Goal: Task Accomplishment & Management: Complete application form

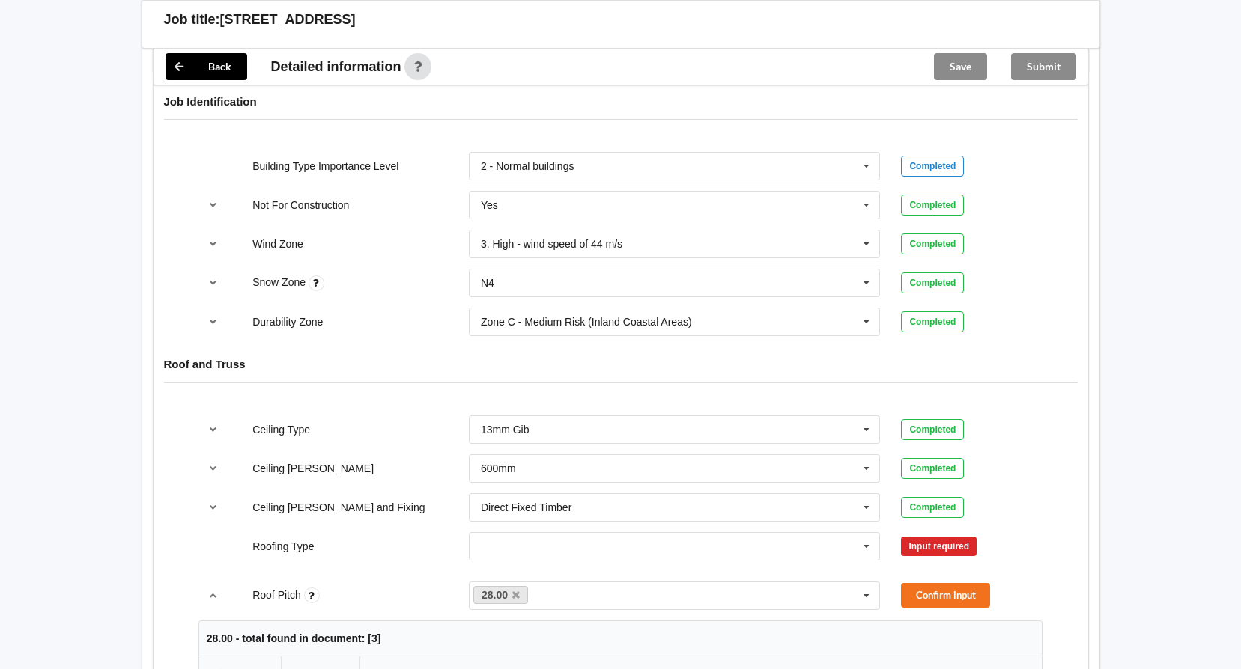
scroll to position [749, 0]
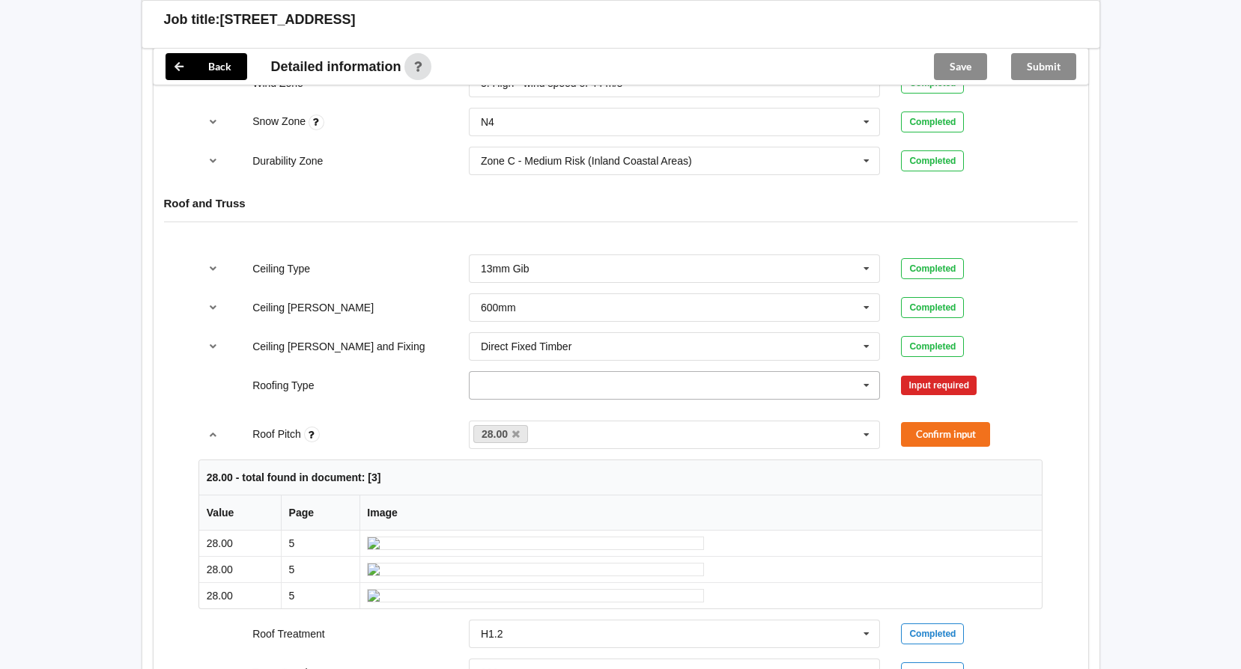
drag, startPoint x: 868, startPoint y: 373, endPoint x: 833, endPoint y: 374, distance: 34.4
click at [866, 372] on icon at bounding box center [866, 386] width 22 height 28
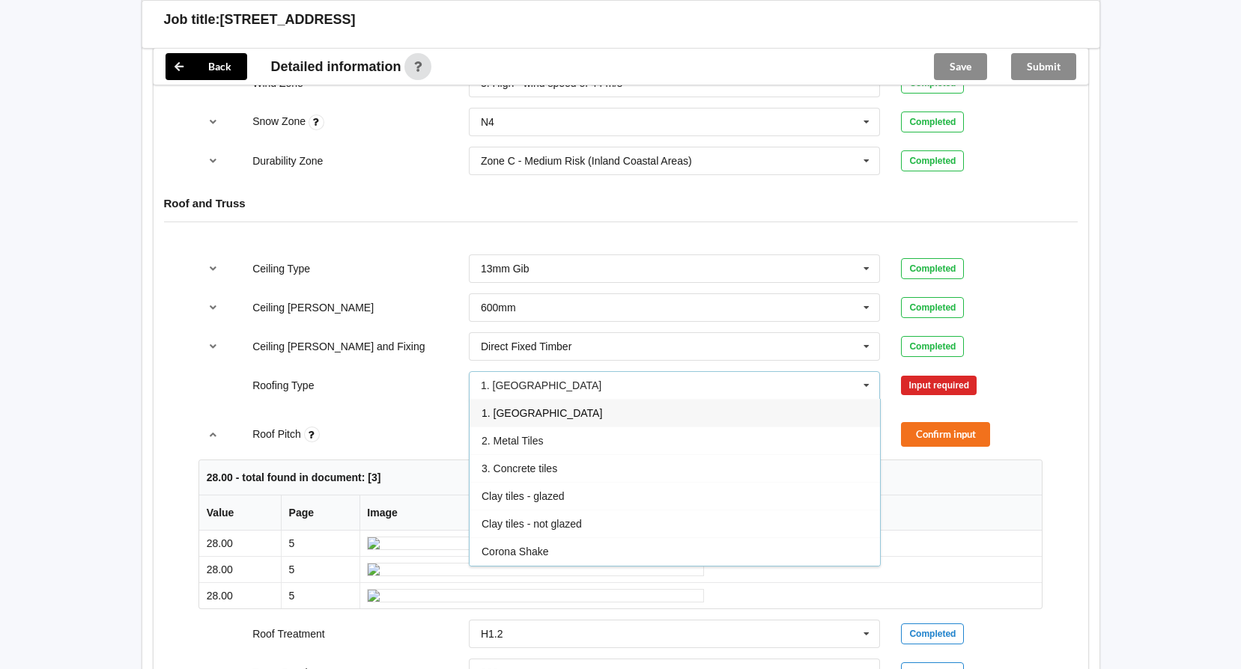
click at [511, 407] on span "1. [GEOGRAPHIC_DATA]" at bounding box center [541, 413] width 121 height 12
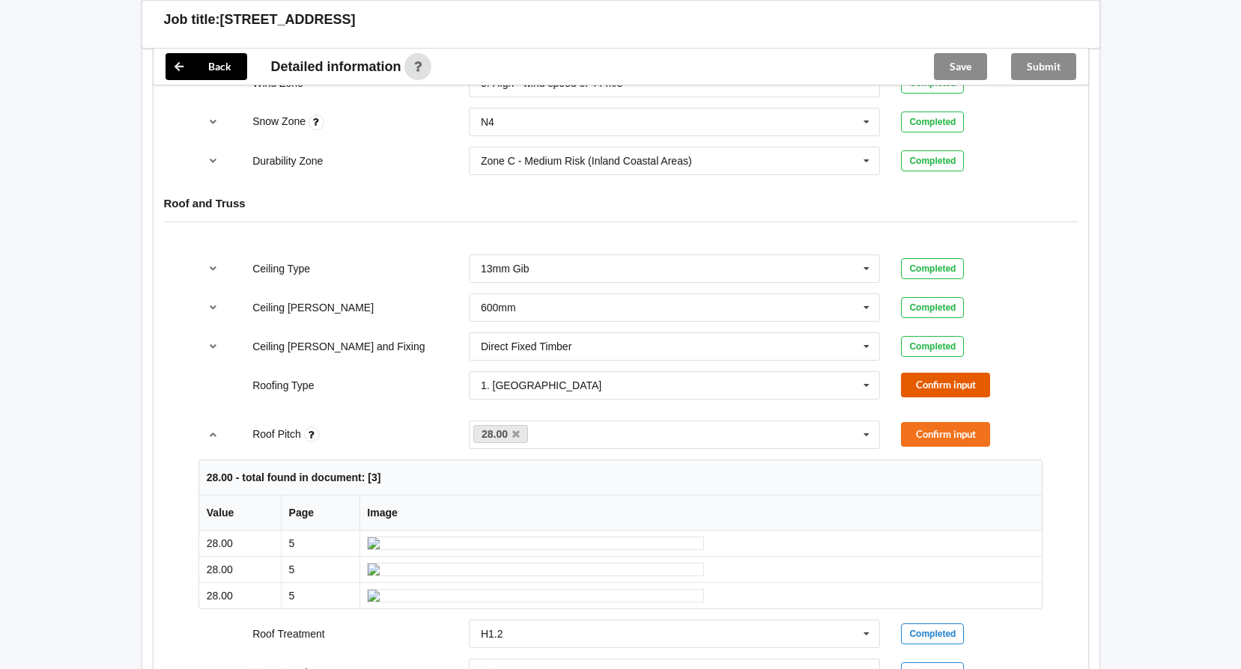
click at [914, 373] on button "Confirm input" at bounding box center [945, 385] width 89 height 25
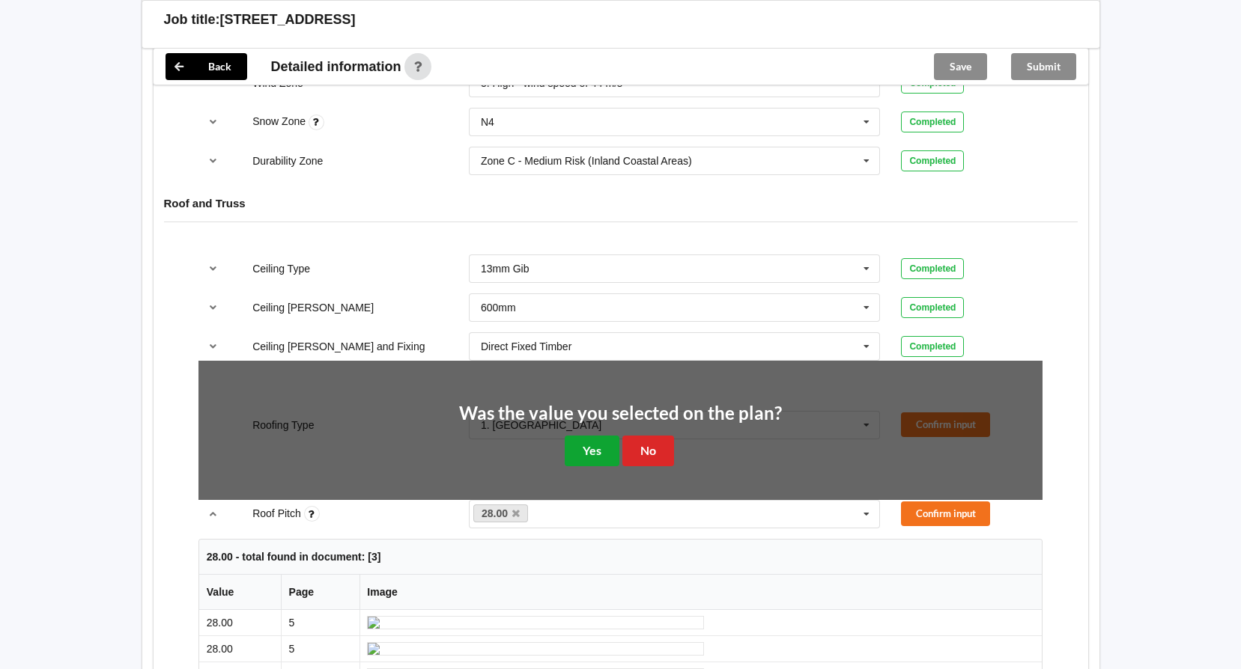
click at [582, 436] on button "Yes" at bounding box center [592, 451] width 55 height 31
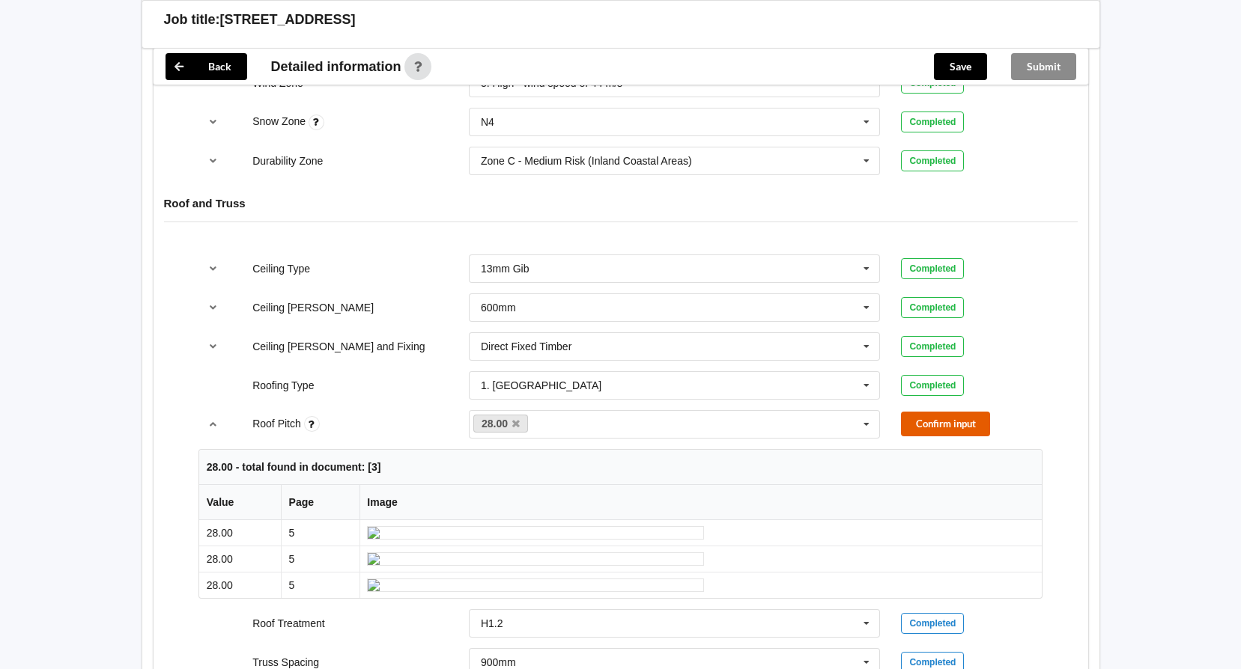
click at [915, 414] on button "Confirm input" at bounding box center [945, 424] width 89 height 25
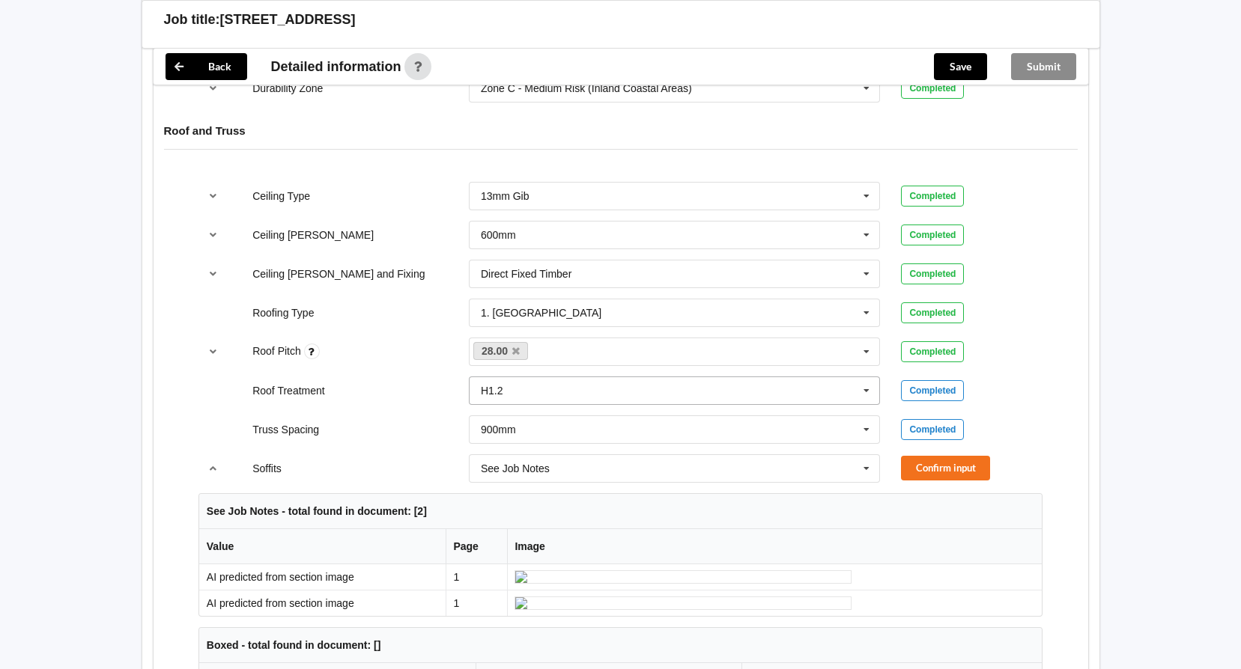
scroll to position [973, 0]
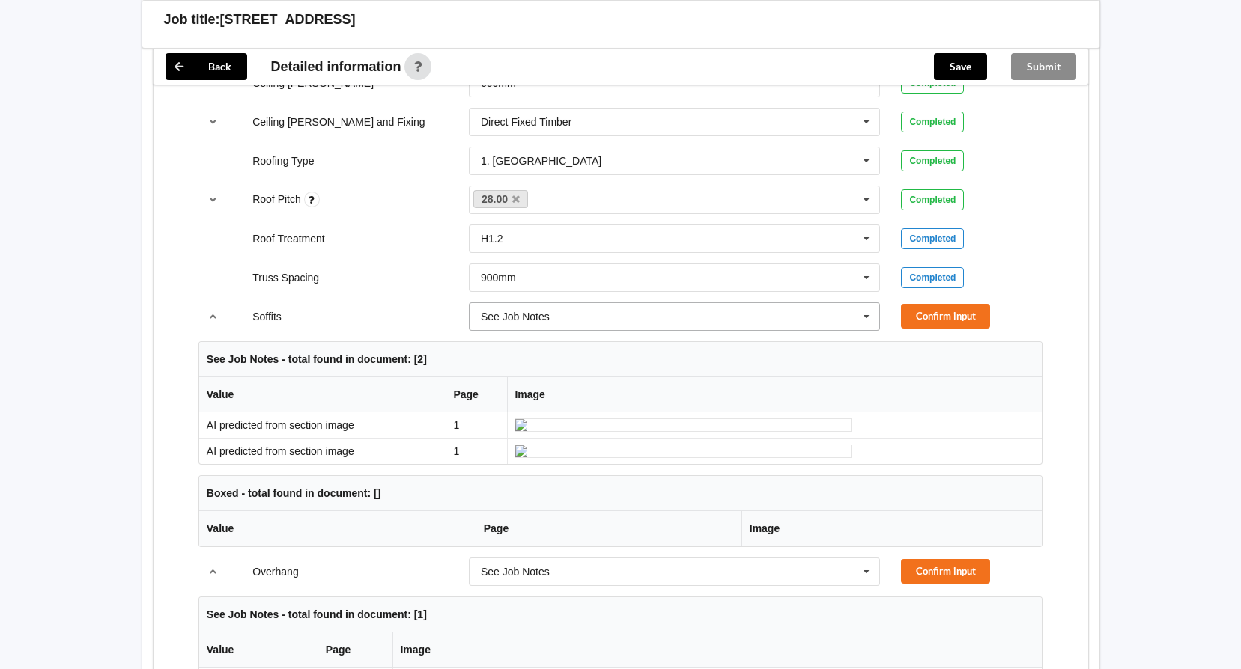
click at [869, 306] on icon at bounding box center [866, 317] width 22 height 28
click at [518, 332] on div "Boxed" at bounding box center [674, 344] width 410 height 28
click at [921, 304] on button "Confirm input" at bounding box center [945, 316] width 89 height 25
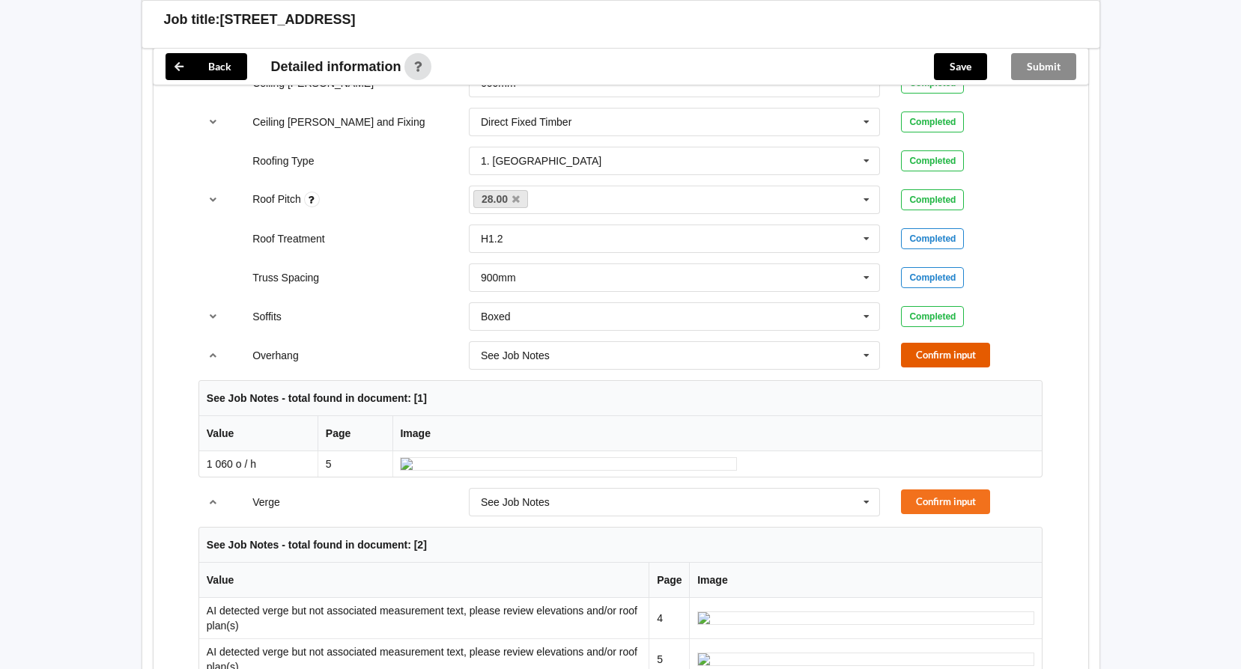
click at [924, 346] on button "Confirm input" at bounding box center [945, 355] width 89 height 25
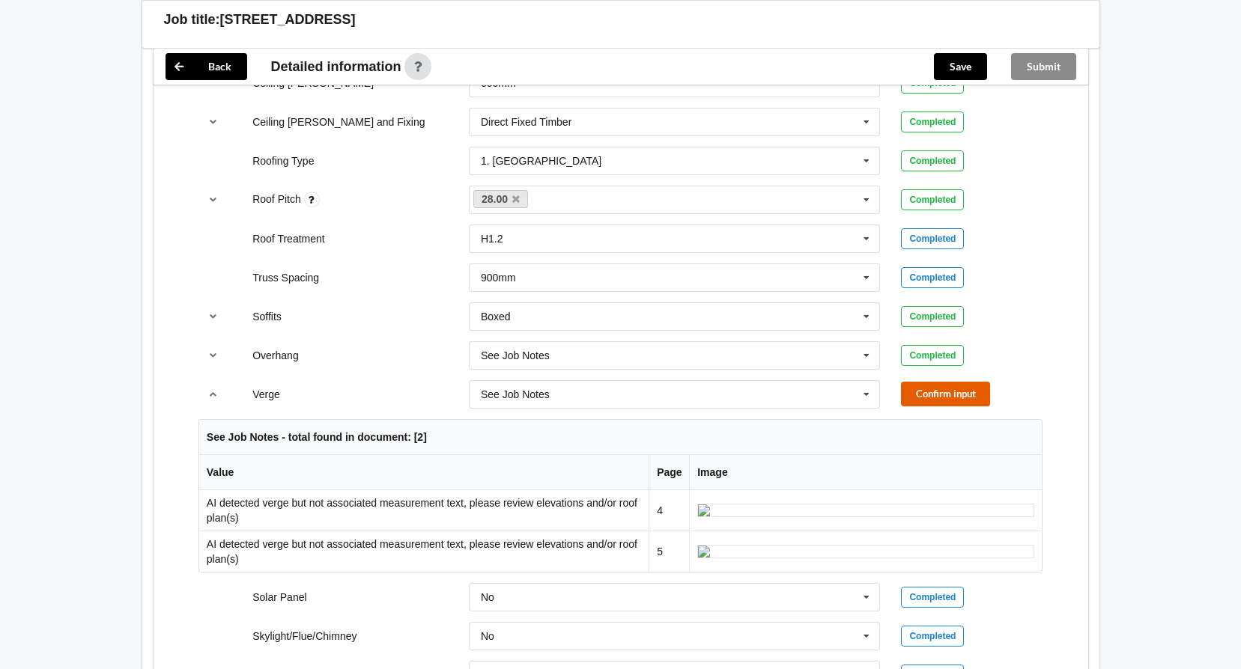
click at [917, 382] on button "Confirm input" at bounding box center [945, 394] width 89 height 25
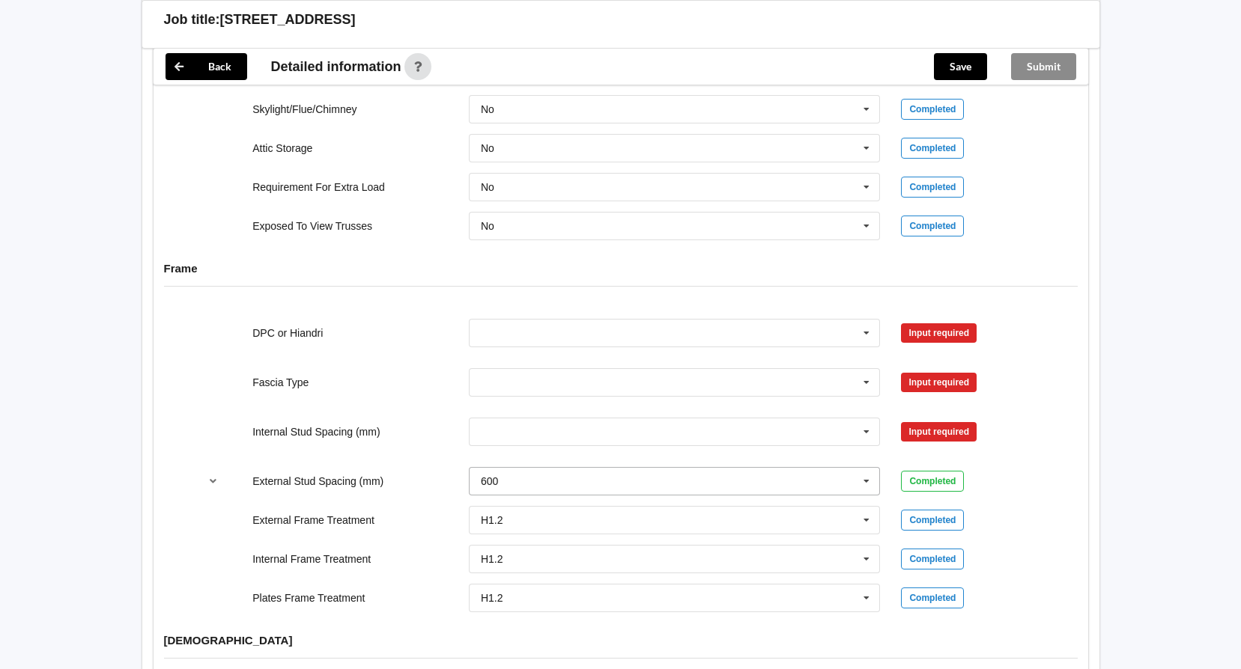
scroll to position [1423, 0]
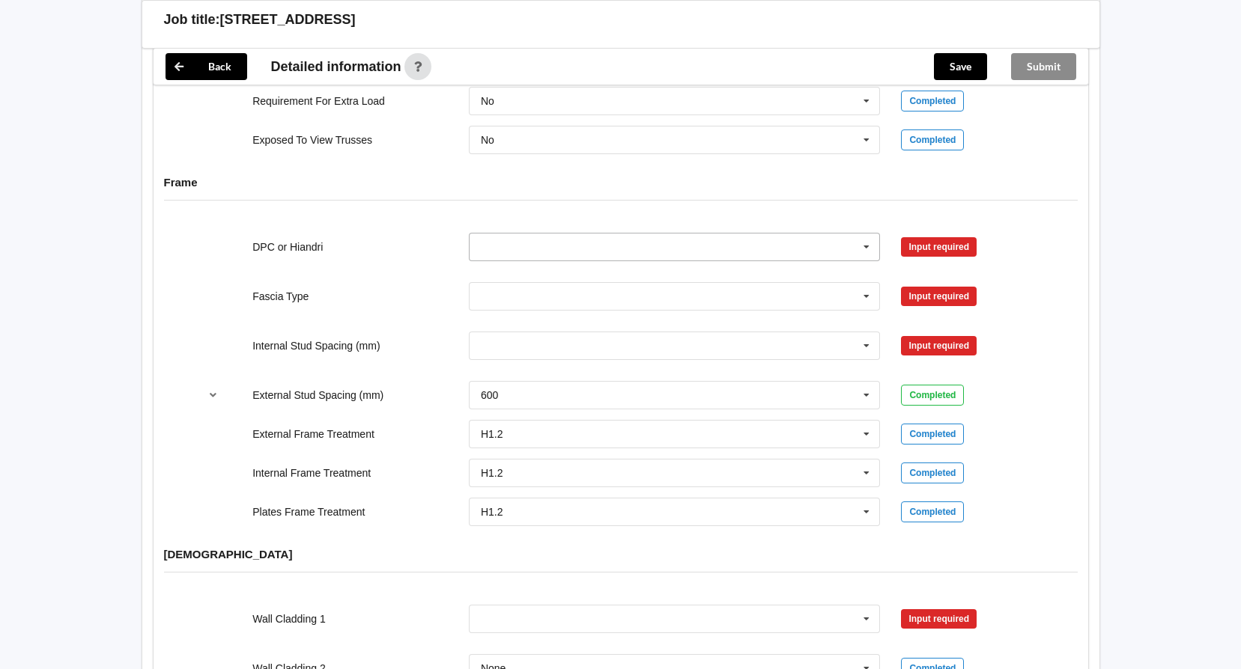
click at [867, 234] on icon at bounding box center [866, 248] width 22 height 28
click at [538, 261] on div "DPC Fitted" at bounding box center [674, 275] width 410 height 28
click at [933, 237] on button "Confirm input" at bounding box center [945, 246] width 89 height 25
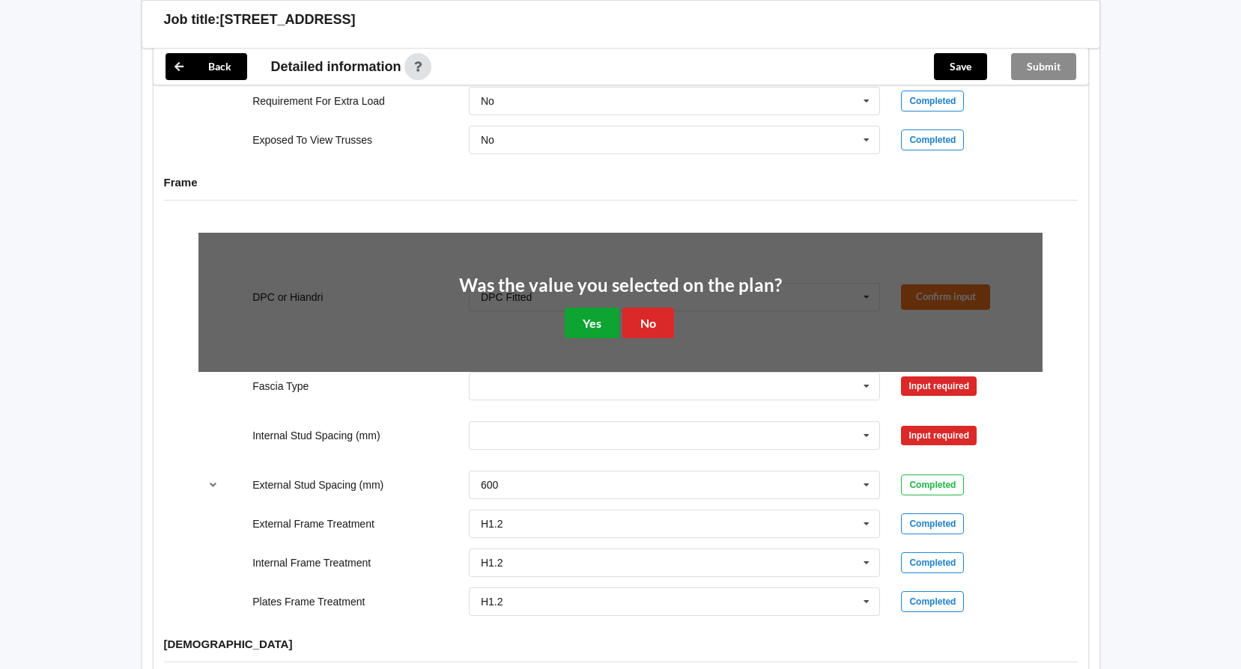
click at [609, 308] on button "Yes" at bounding box center [592, 323] width 55 height 31
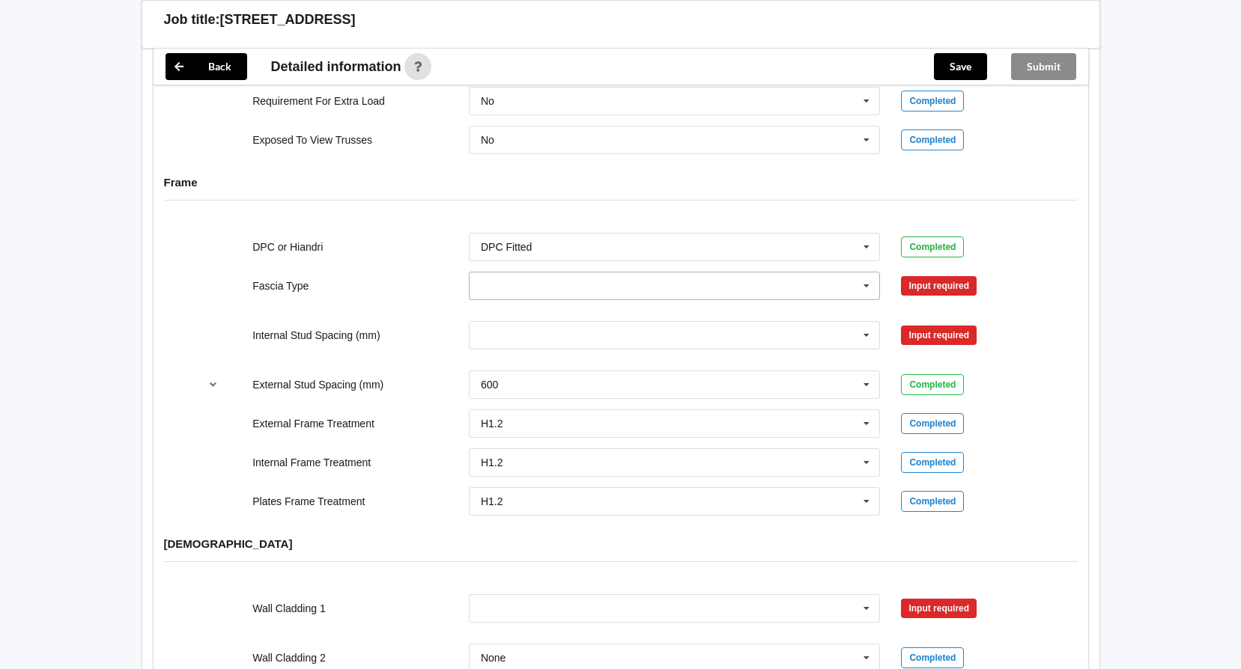
click at [861, 275] on icon at bounding box center [866, 287] width 22 height 28
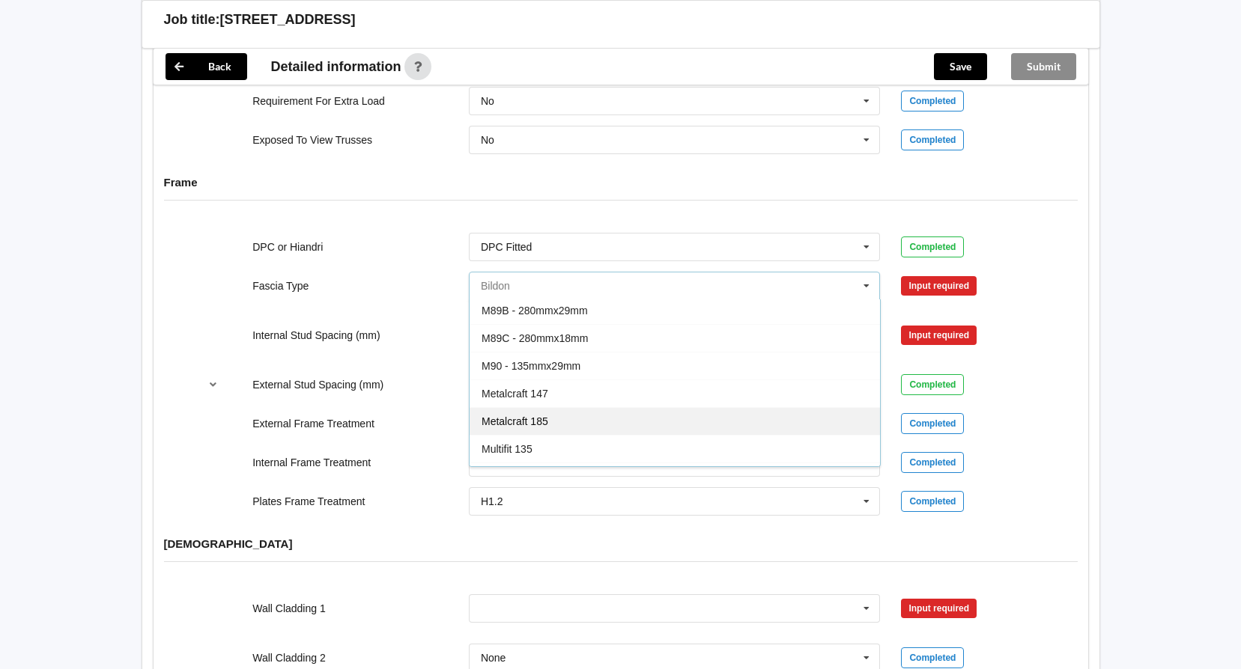
scroll to position [299, 0]
click at [526, 424] on span "Multifit 185" at bounding box center [506, 430] width 51 height 12
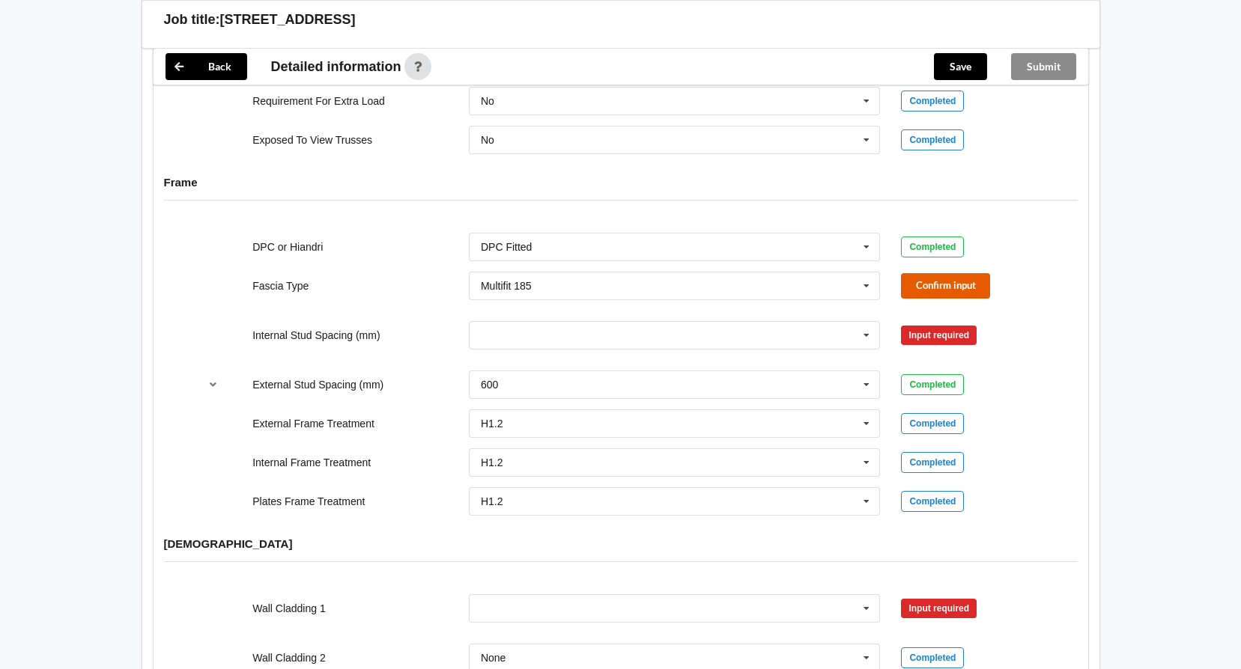
click at [934, 273] on button "Confirm input" at bounding box center [945, 285] width 89 height 25
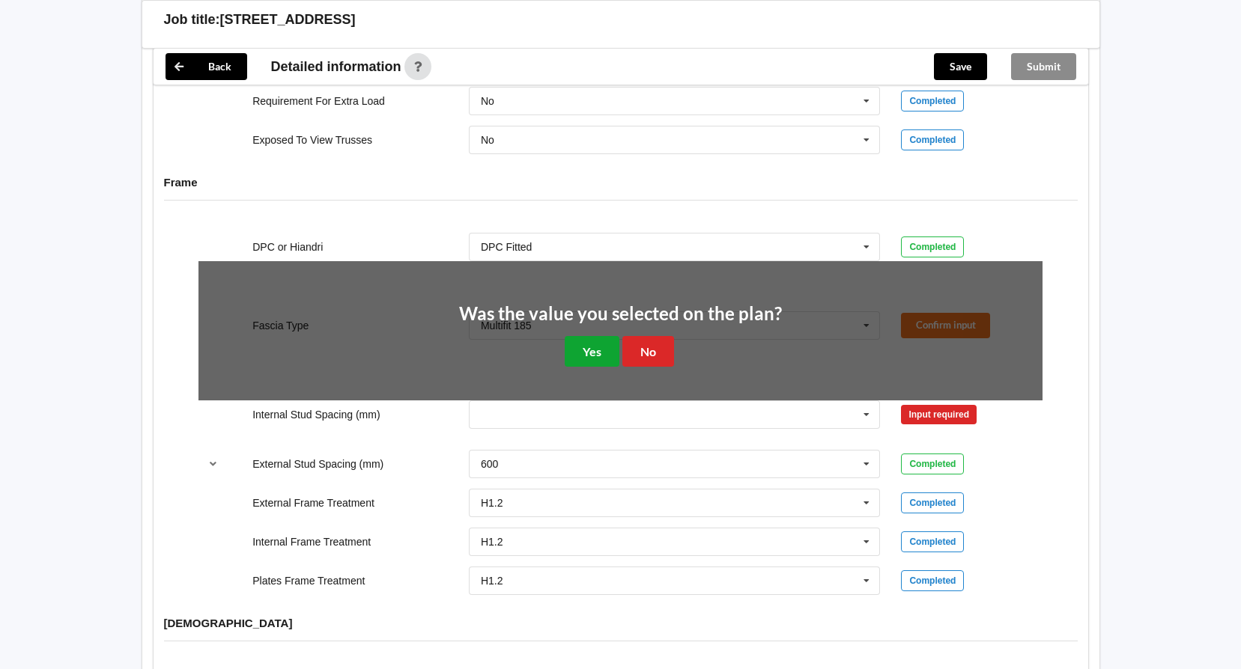
click at [594, 336] on button "Yes" at bounding box center [592, 351] width 55 height 31
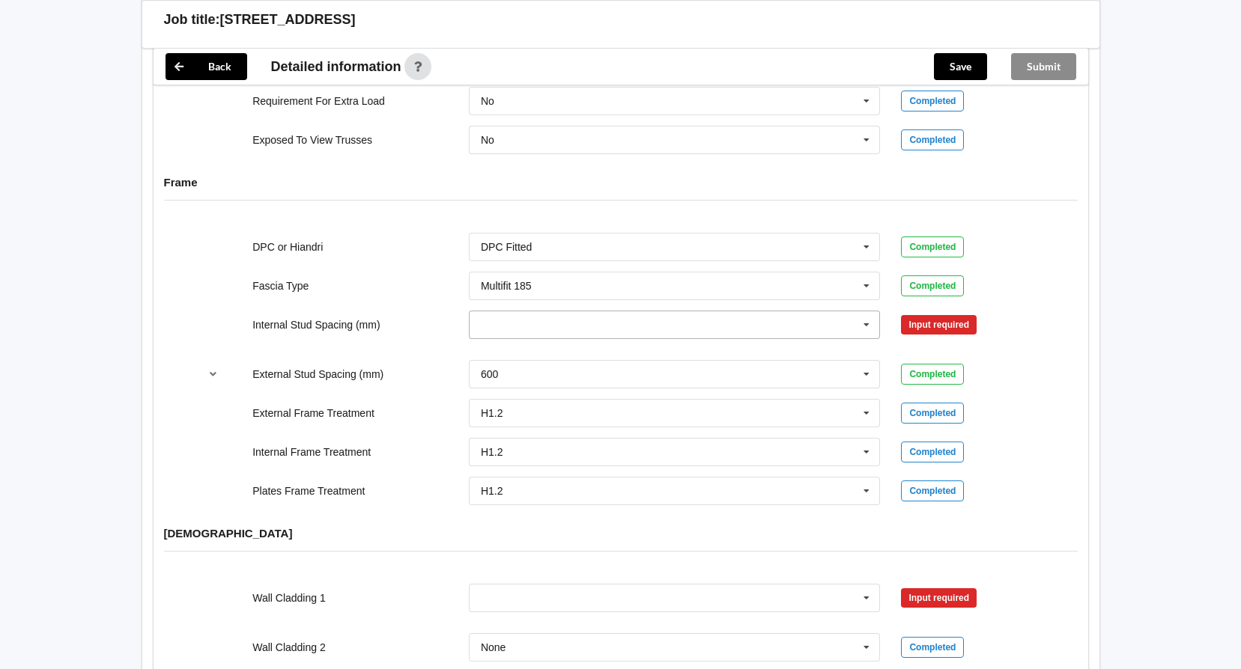
click at [869, 313] on icon at bounding box center [866, 325] width 22 height 28
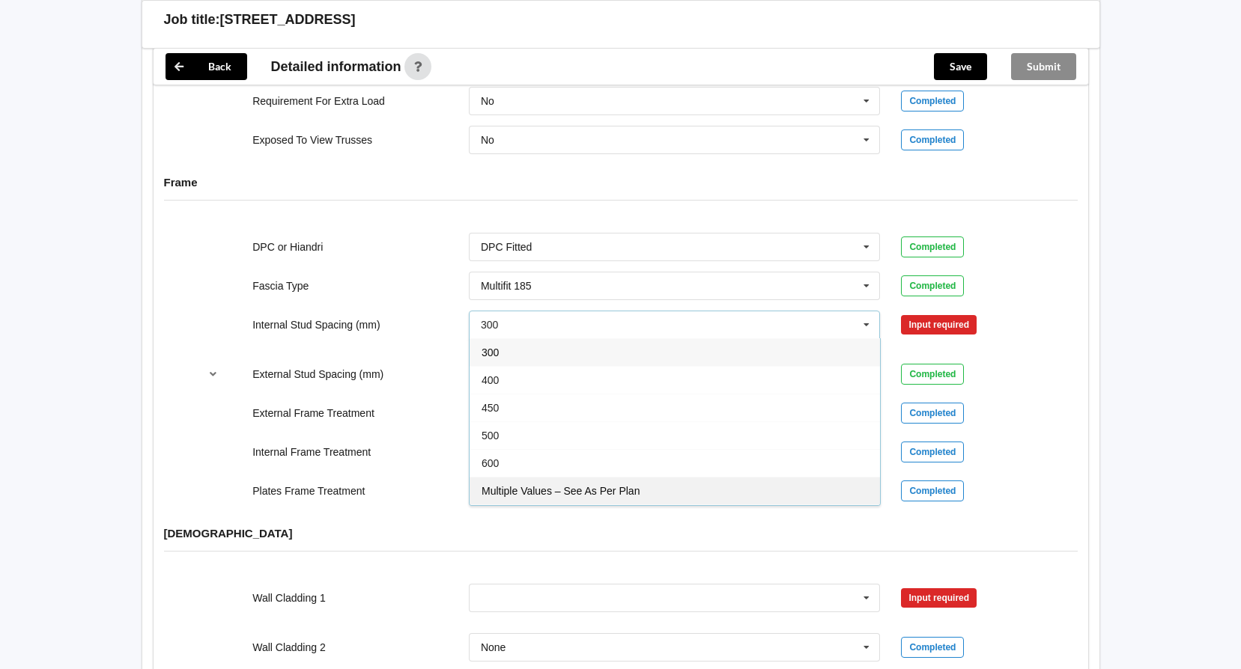
click at [622, 485] on span "Multiple Values – See As Per Plan" at bounding box center [560, 491] width 158 height 12
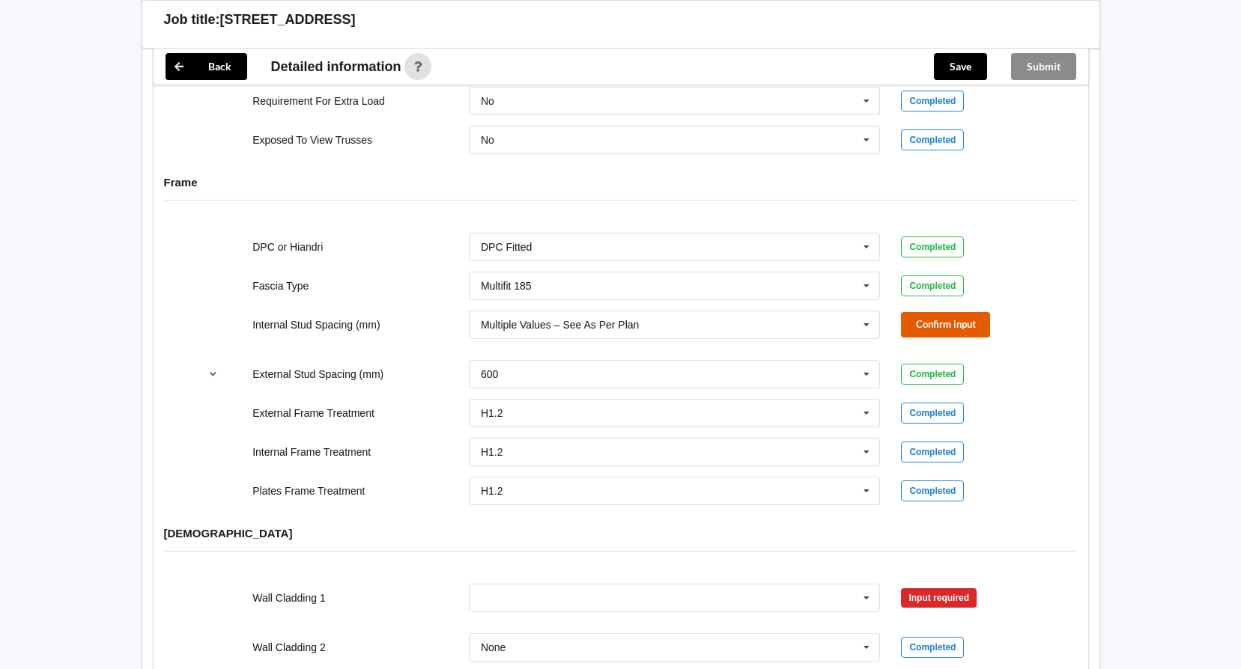
click at [910, 312] on button "Confirm input" at bounding box center [945, 324] width 89 height 25
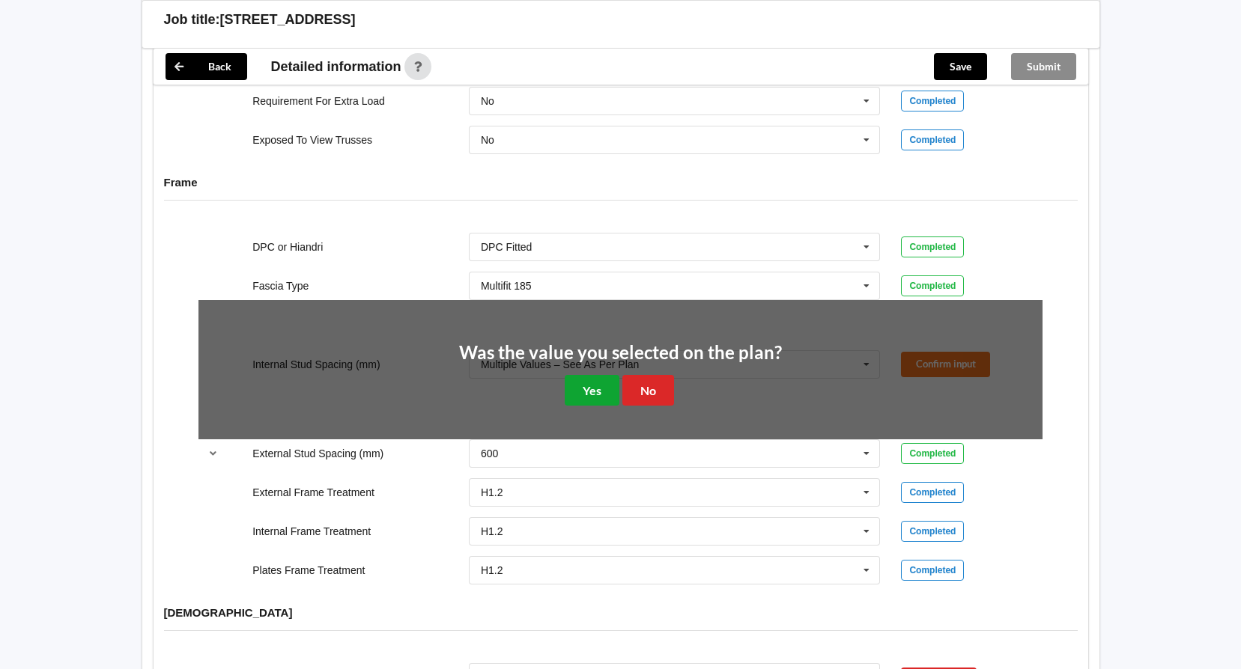
click at [599, 375] on button "Yes" at bounding box center [592, 390] width 55 height 31
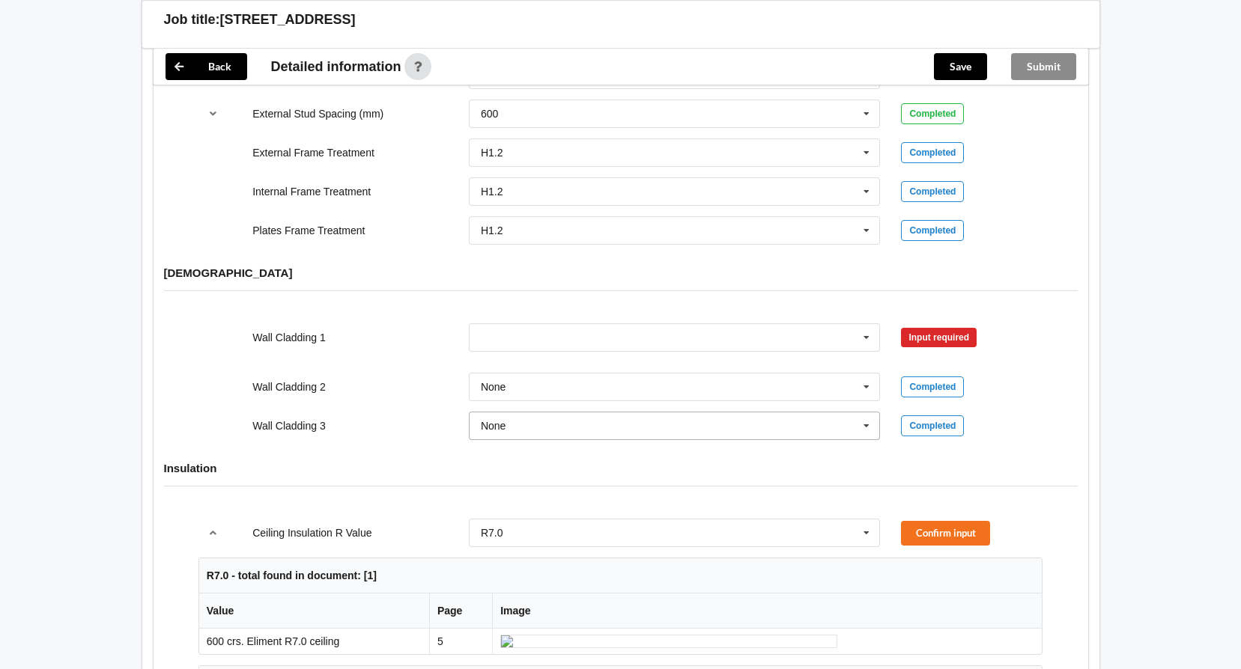
scroll to position [1722, 0]
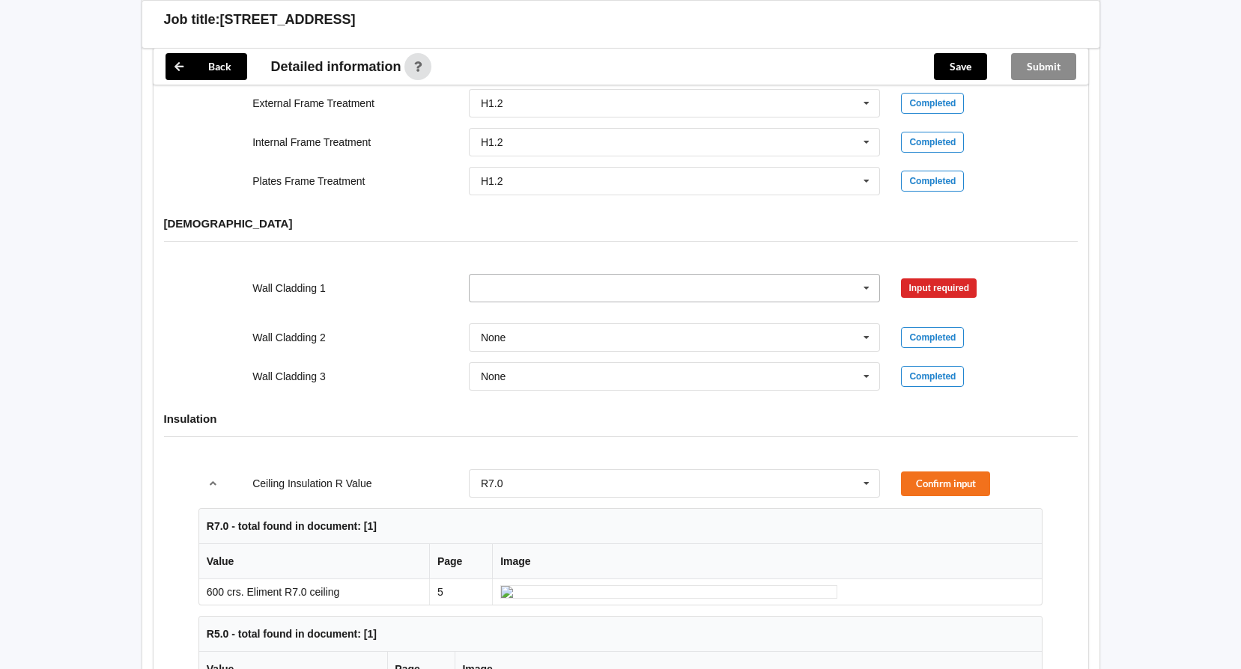
click at [517, 275] on input "text" at bounding box center [675, 288] width 410 height 27
type input "Integra & Linea Oblique"
click at [925, 279] on div "Input required" at bounding box center [939, 288] width 76 height 19
click at [860, 275] on icon at bounding box center [866, 289] width 22 height 28
type input "Integra & Linea Oblique"
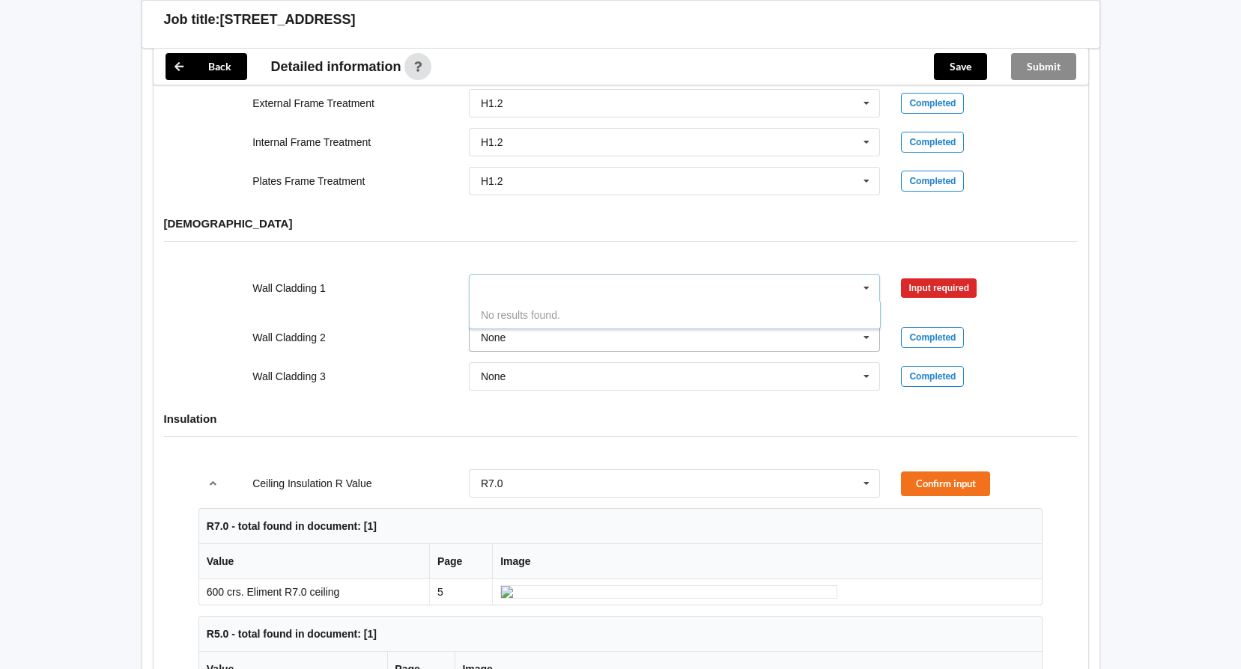
click at [664, 324] on input "text" at bounding box center [675, 337] width 410 height 27
click at [563, 352] on div "See Job Notes" at bounding box center [674, 366] width 410 height 28
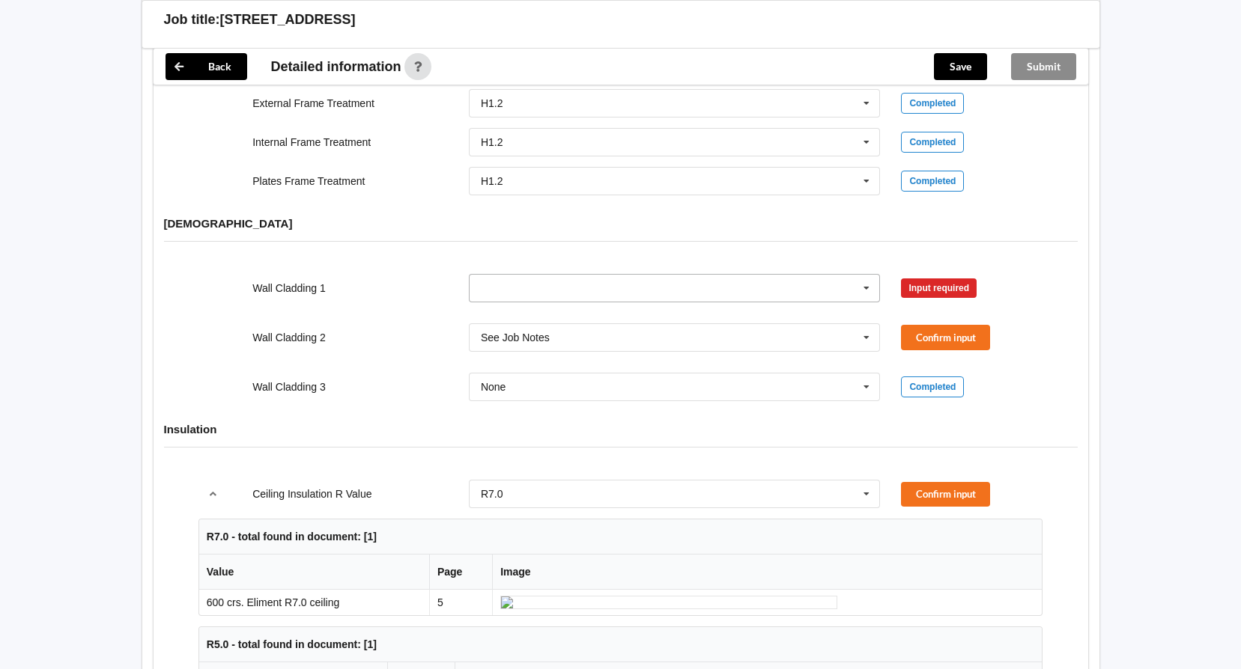
click at [867, 275] on icon at bounding box center [866, 289] width 22 height 28
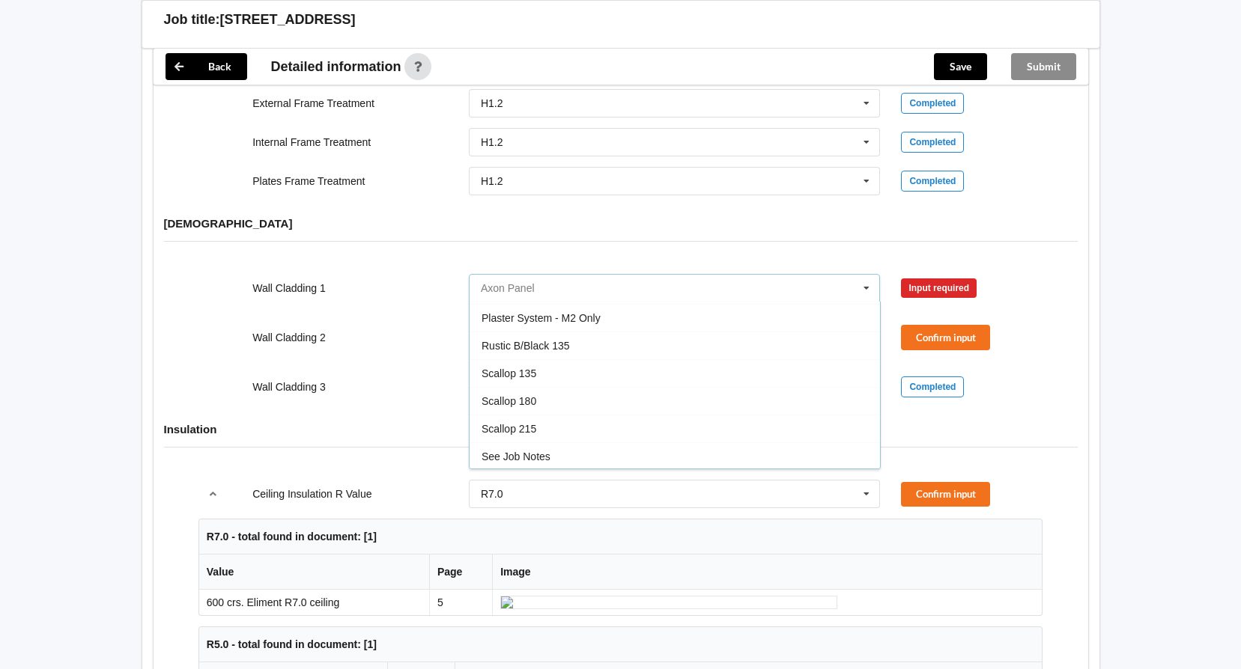
scroll to position [749, 0]
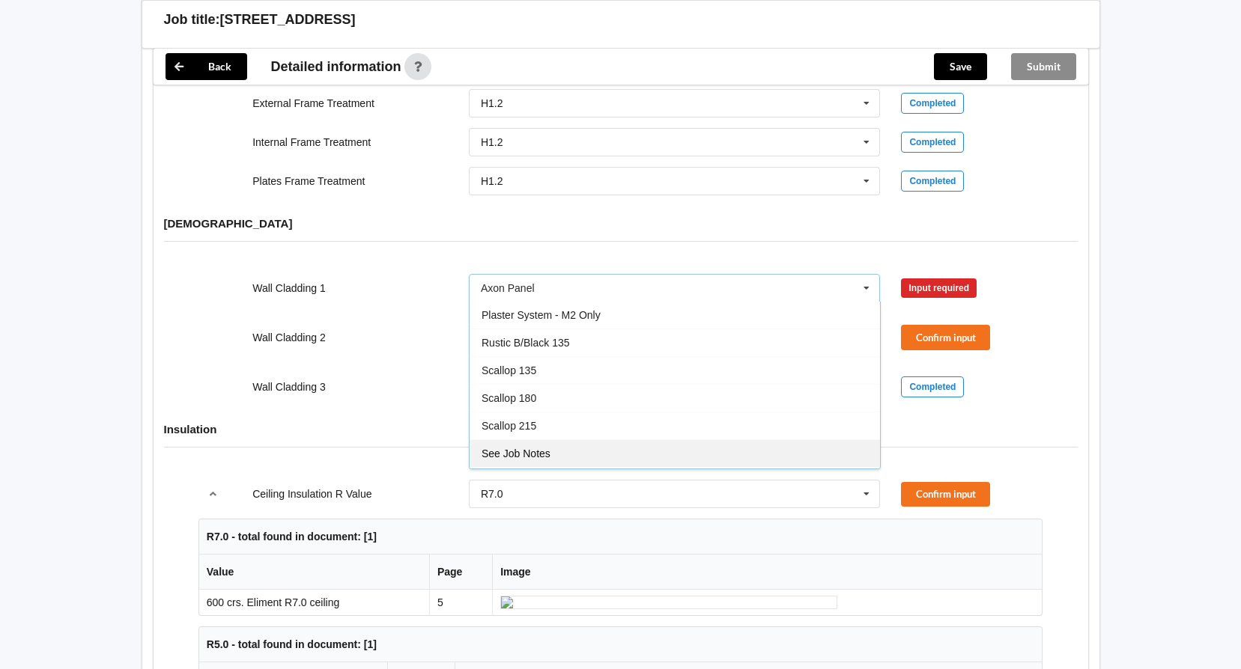
click at [568, 441] on div "See Job Notes" at bounding box center [674, 453] width 410 height 28
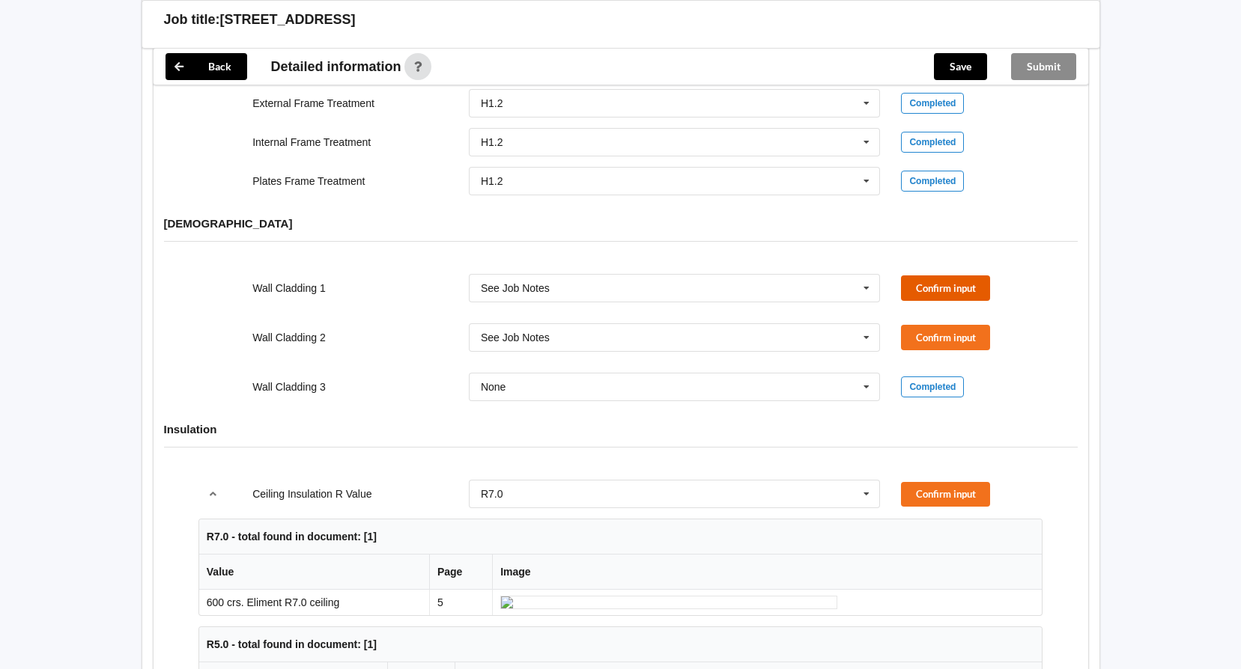
click at [918, 276] on button "Confirm input" at bounding box center [945, 288] width 89 height 25
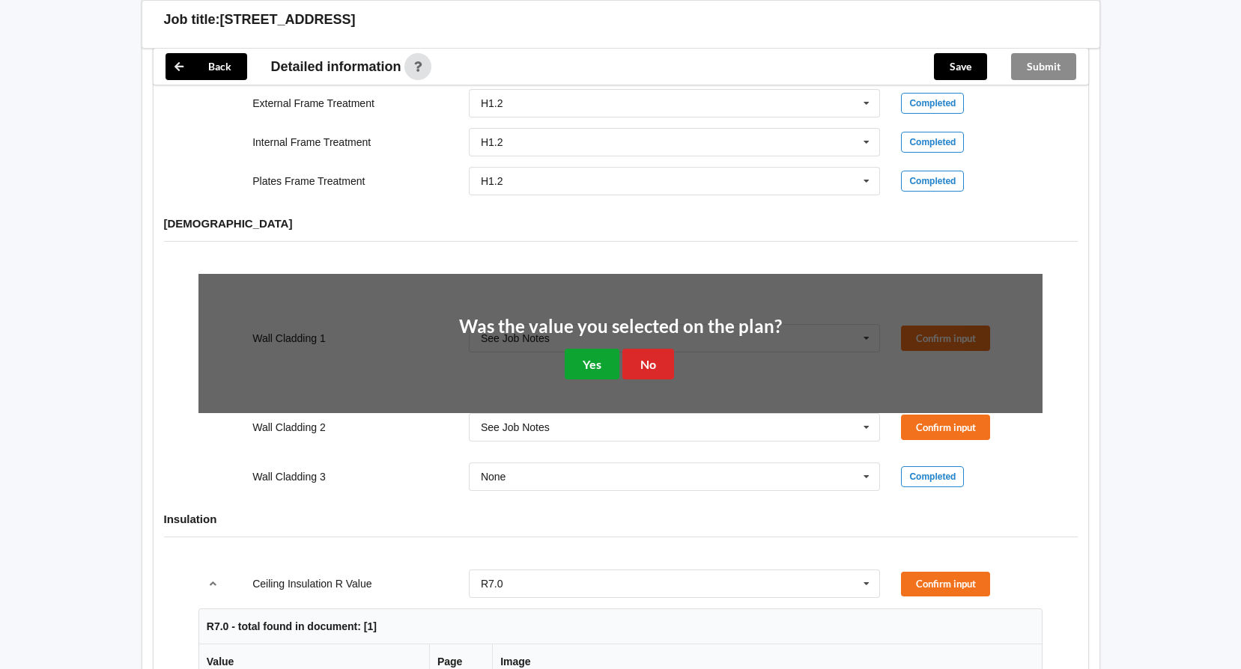
click at [607, 349] on button "Yes" at bounding box center [592, 364] width 55 height 31
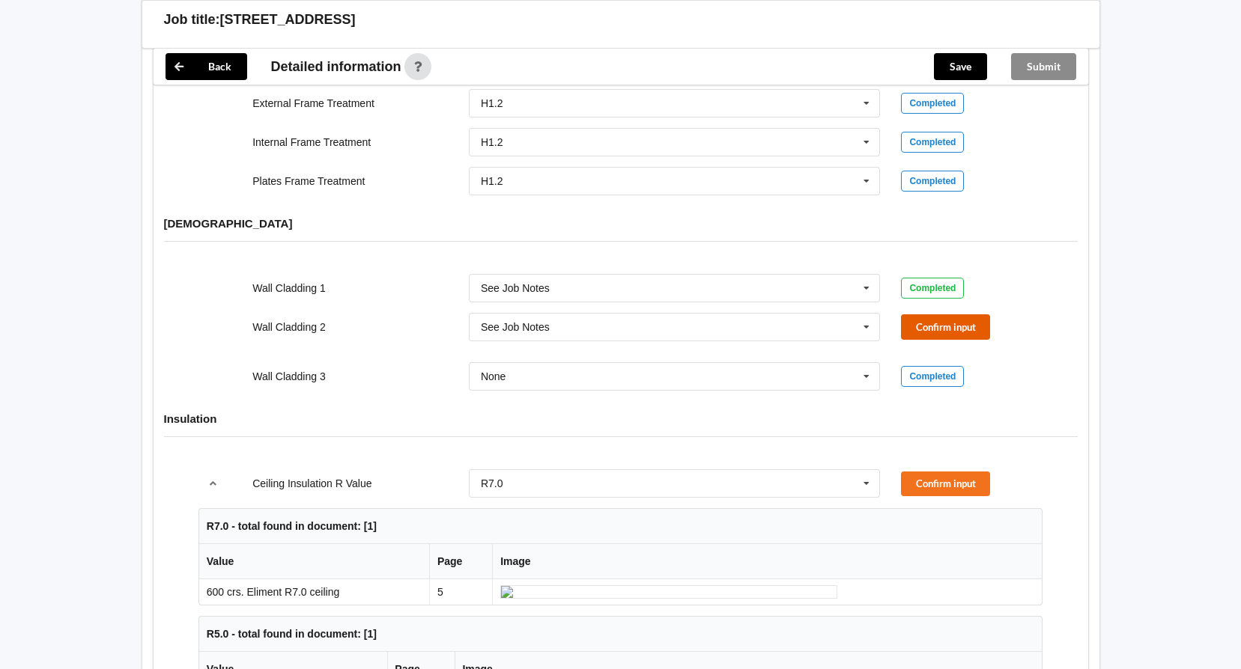
click at [925, 314] on button "Confirm input" at bounding box center [945, 326] width 89 height 25
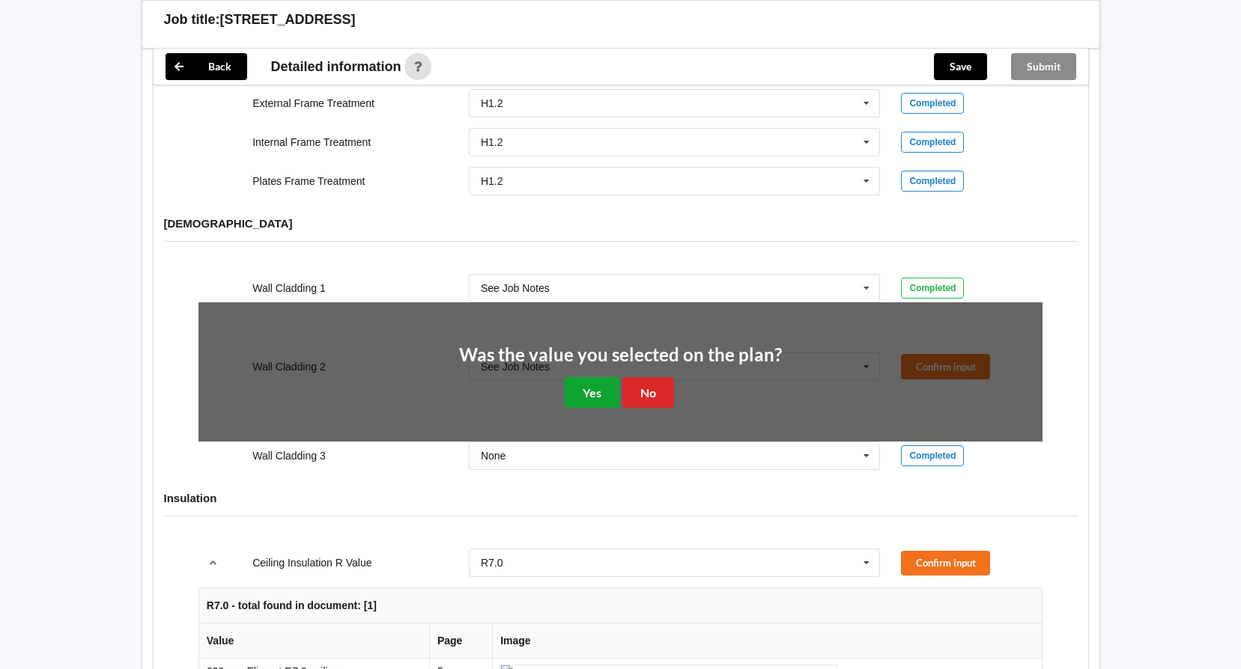
click at [591, 387] on button "Yes" at bounding box center [592, 392] width 55 height 31
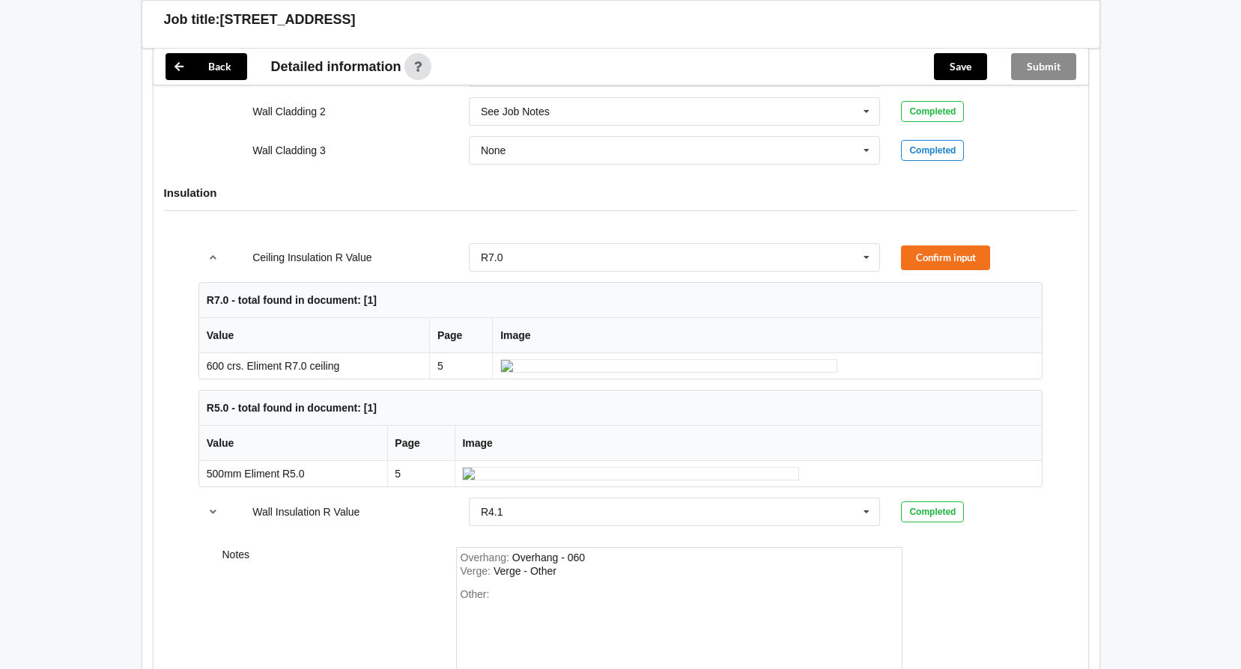
scroll to position [1947, 0]
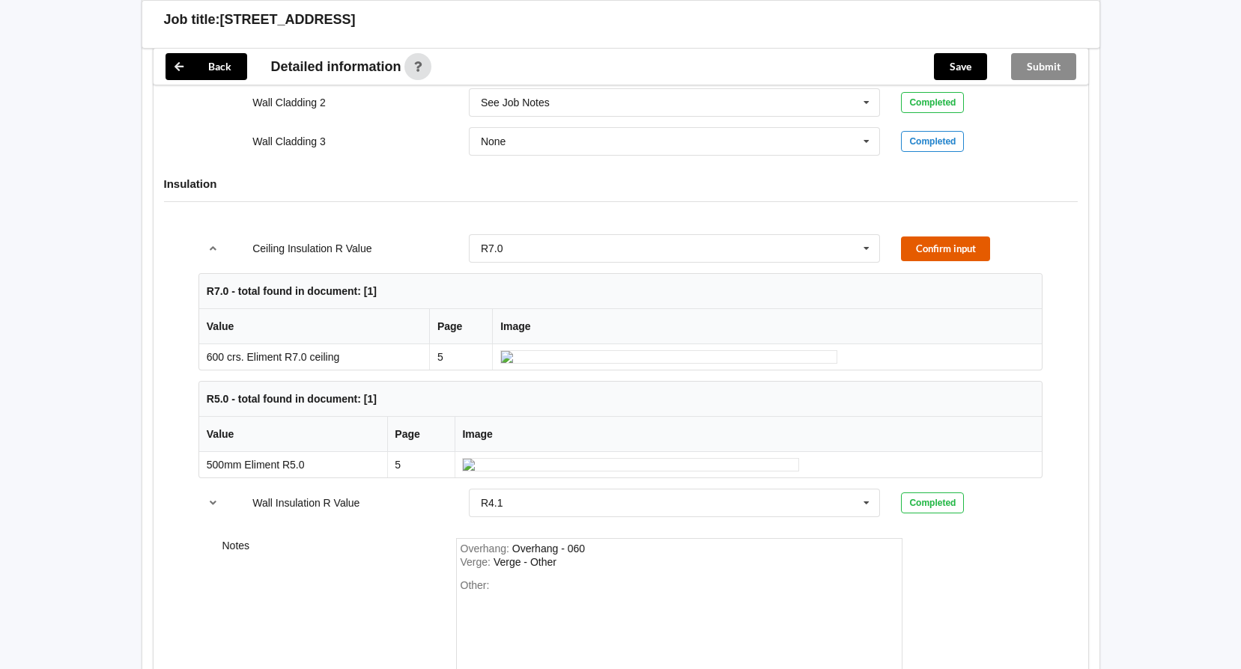
click at [950, 237] on button "Confirm input" at bounding box center [945, 249] width 89 height 25
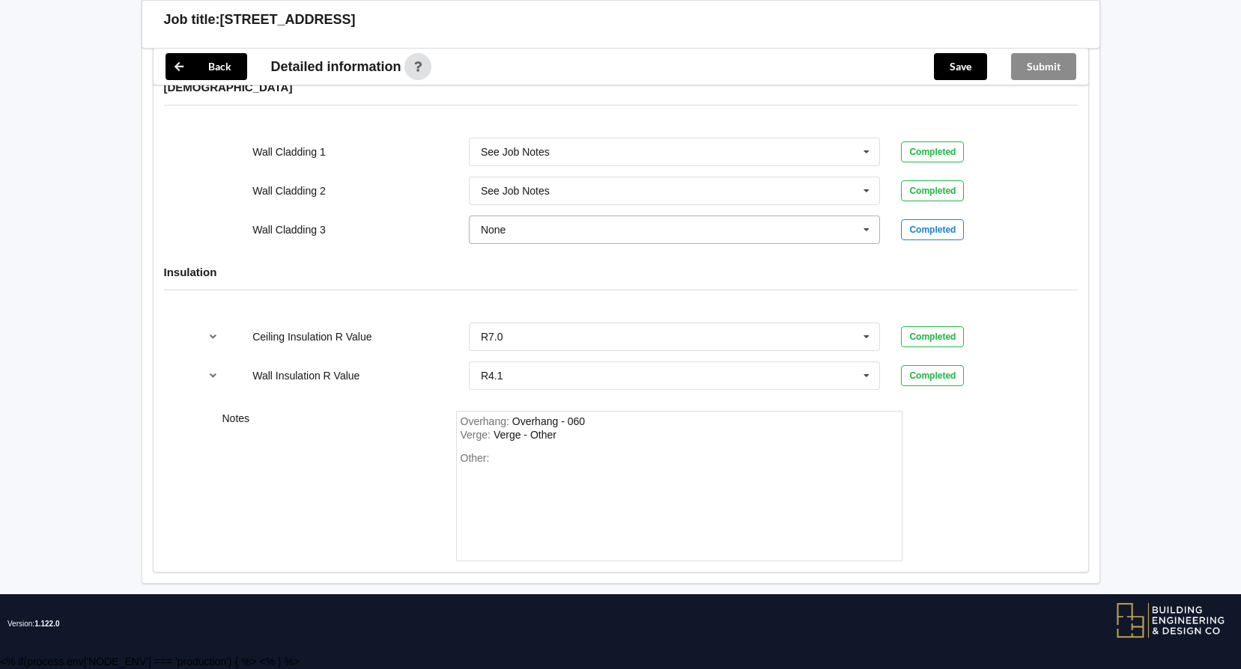
scroll to position [1843, 0]
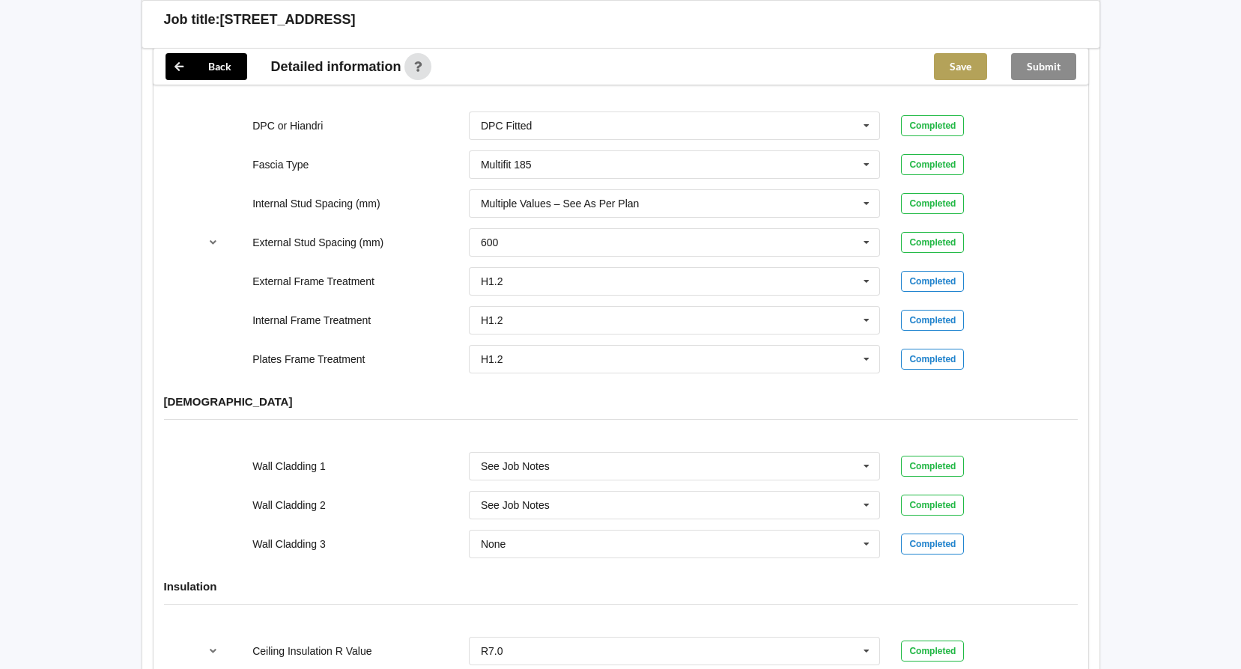
click at [965, 72] on button "Save" at bounding box center [960, 66] width 53 height 27
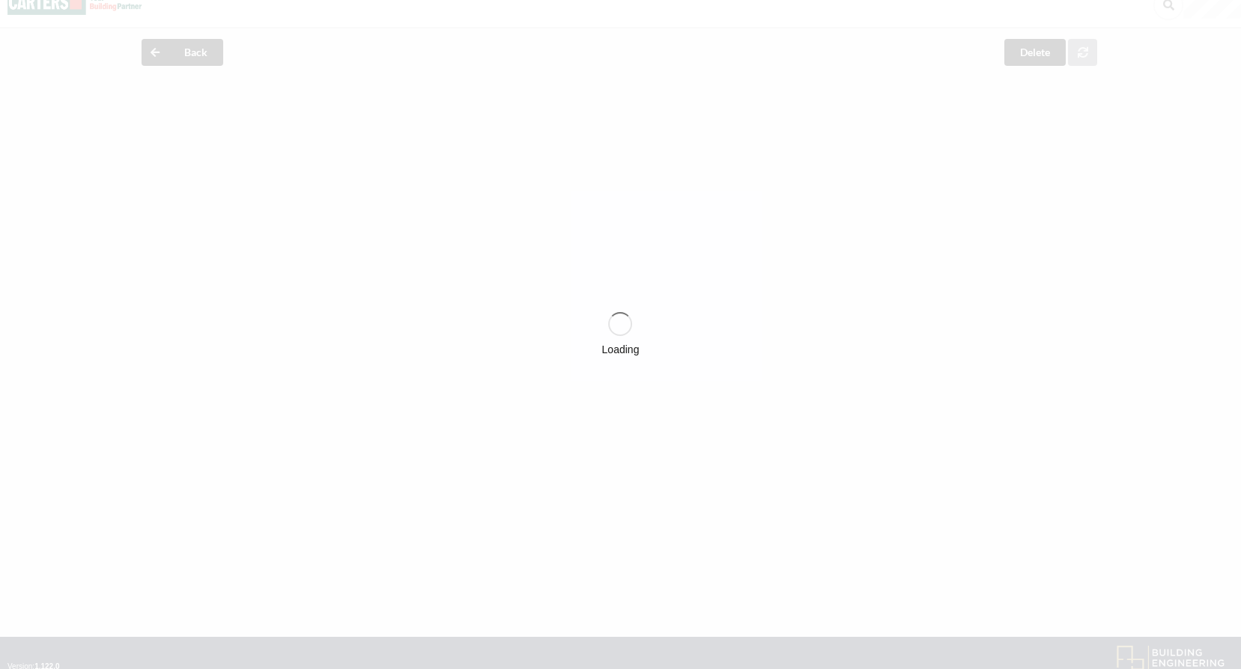
scroll to position [0, 0]
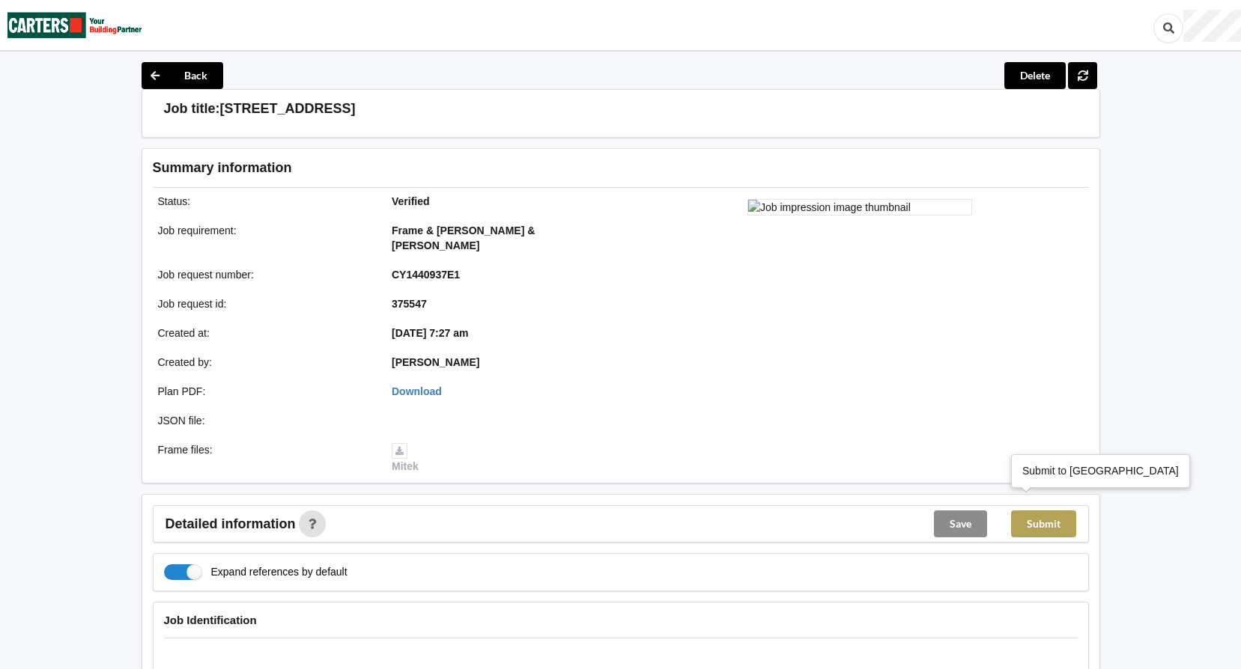
click at [1047, 511] on button "Submit" at bounding box center [1043, 524] width 65 height 27
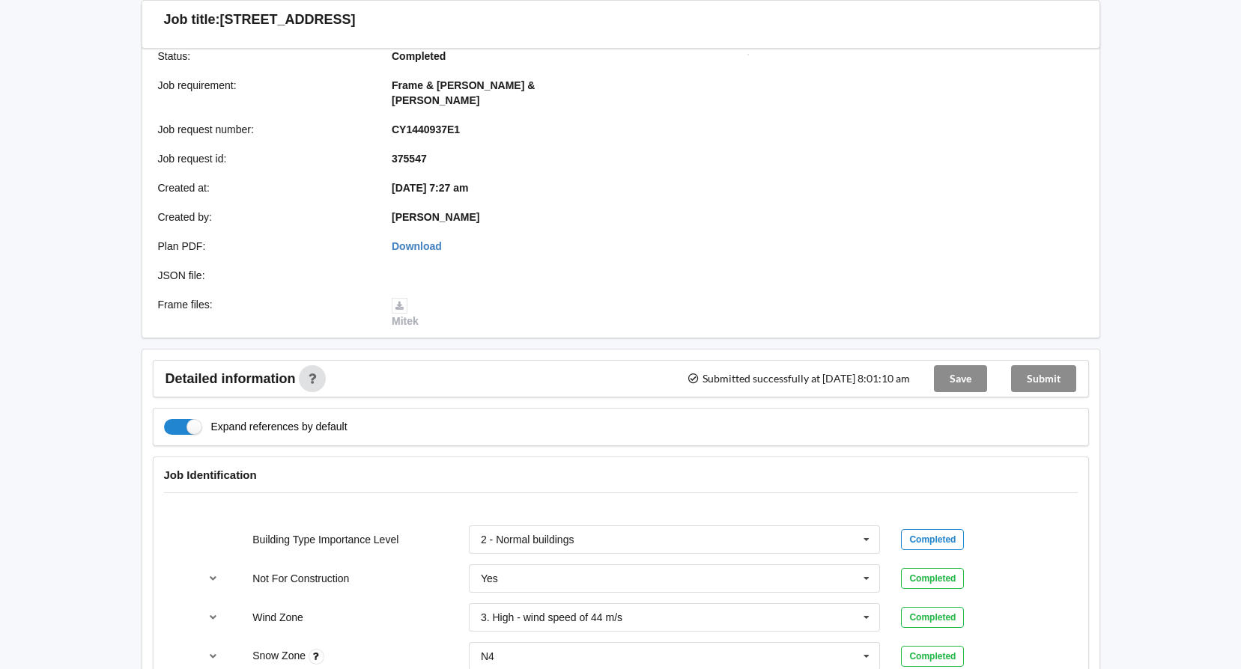
scroll to position [127, 0]
